Goal: Use online tool/utility: Use online tool/utility

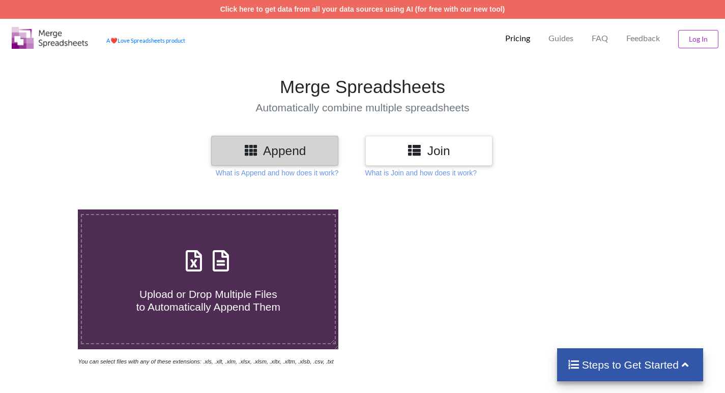
click at [210, 288] on span "Upload or Drop Multiple Files to Automatically Append Them" at bounding box center [208, 300] width 144 height 24
click at [49, 210] on input "Upload or Drop Multiple Files to Automatically Append Them" at bounding box center [49, 210] width 0 height 0
type input "C:\fakepath\[DATE] MEDICINE DATA.xlsx"
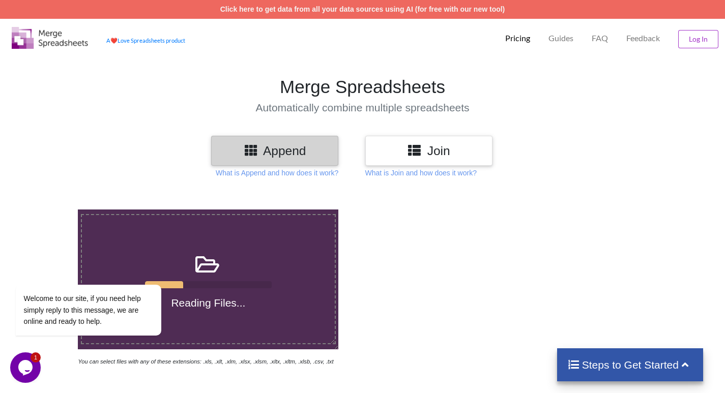
click at [401, 249] on div at bounding box center [517, 288] width 308 height 157
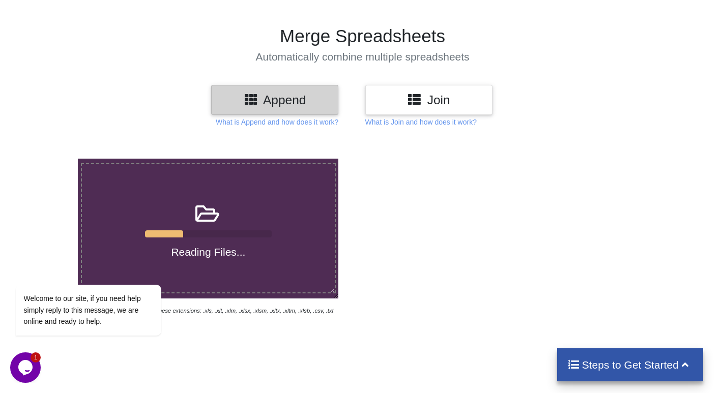
click at [31, 368] on icon "Chat widget" at bounding box center [25, 367] width 14 height 15
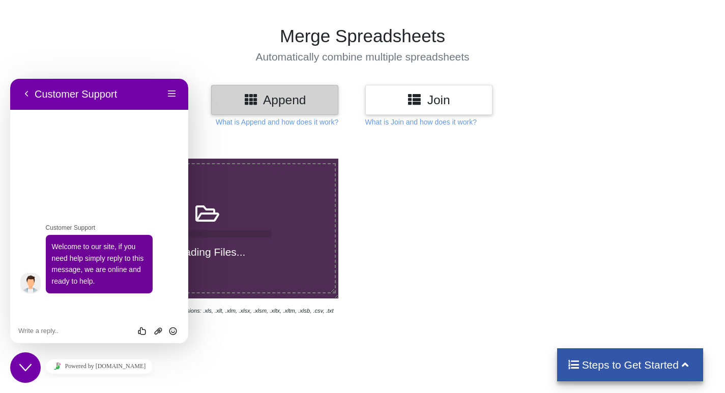
click at [164, 48] on div "Merge Spreadsheets Automatically combine multiple spreadsheets" at bounding box center [362, 44] width 735 height 38
click at [377, 343] on div "Reading Files... You can select files with any of these extensions: .xls, .xlt,…" at bounding box center [362, 333] width 725 height 393
drag, startPoint x: 179, startPoint y: 708, endPoint x: 186, endPoint y: 359, distance: 349.5
click at [522, 299] on div at bounding box center [517, 237] width 308 height 157
click at [184, 44] on h1 "Merge Spreadsheets" at bounding box center [362, 35] width 735 height 21
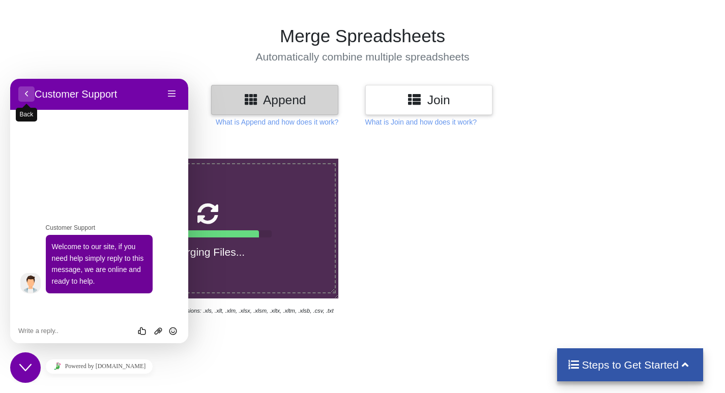
click at [26, 91] on button "Back" at bounding box center [26, 93] width 16 height 15
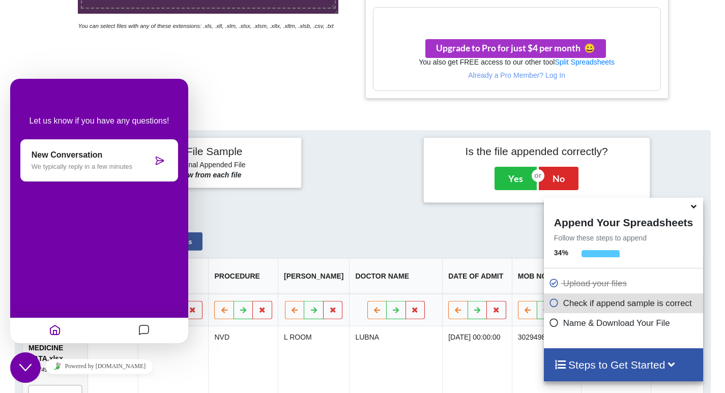
scroll to position [254, 0]
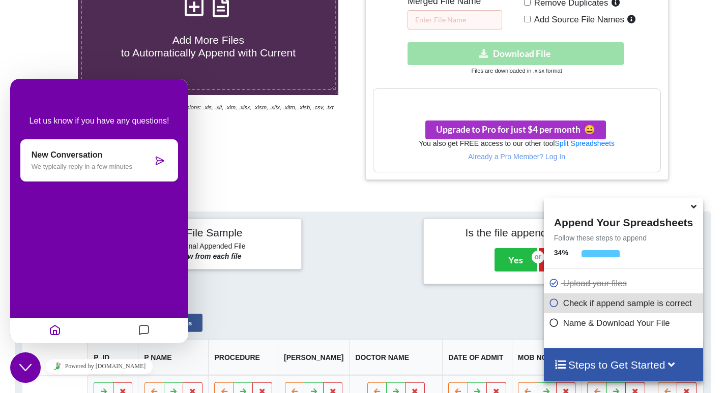
click at [276, 174] on div "Add More Files to Automatically Append with Current You can select files with a…" at bounding box center [208, 67] width 308 height 224
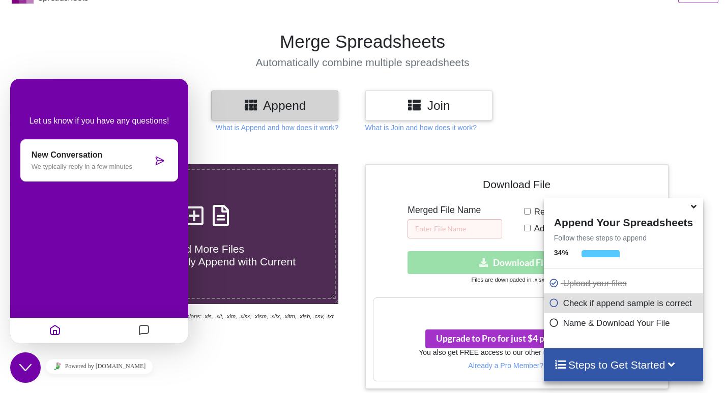
scroll to position [0, 0]
